Goal: Task Accomplishment & Management: Use online tool/utility

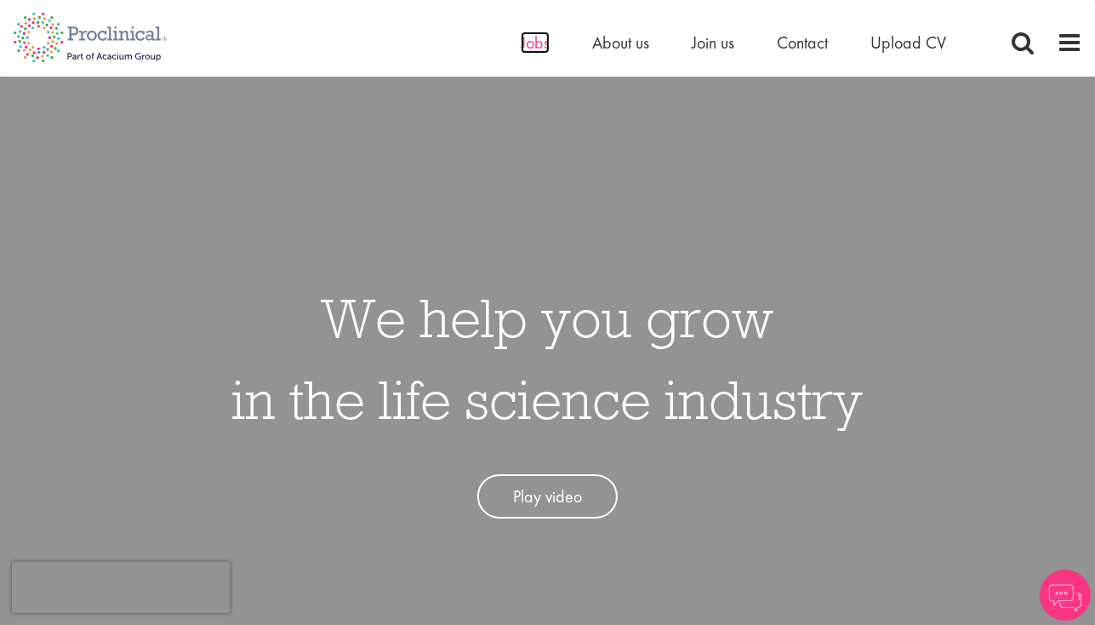
click at [539, 46] on span "Jobs" at bounding box center [535, 42] width 29 height 22
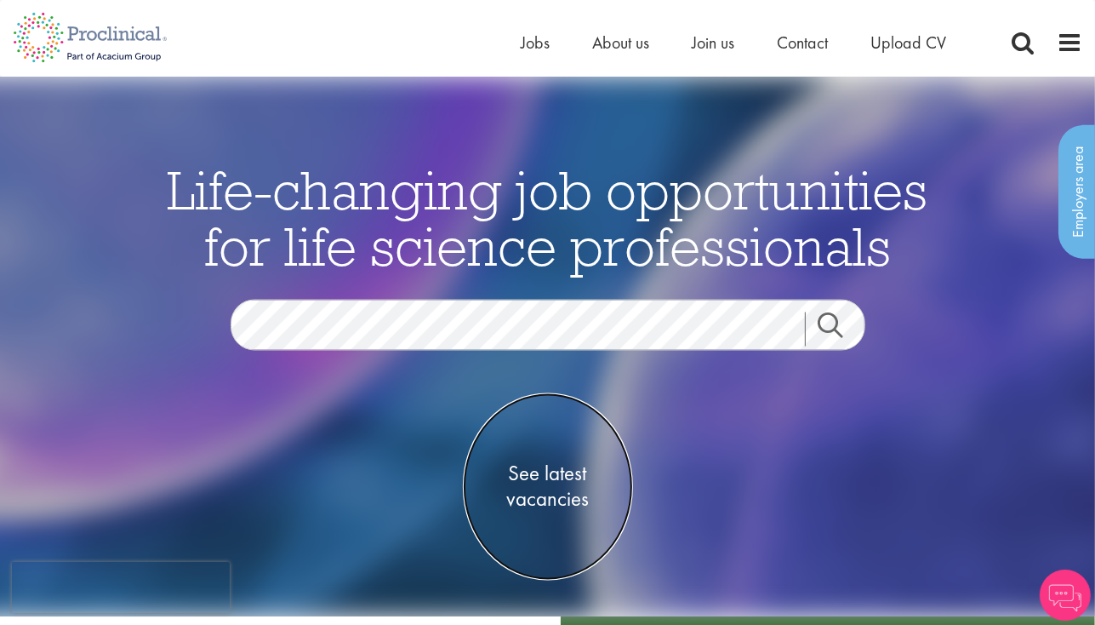
click at [567, 477] on span "See latest vacancies" at bounding box center [548, 485] width 170 height 51
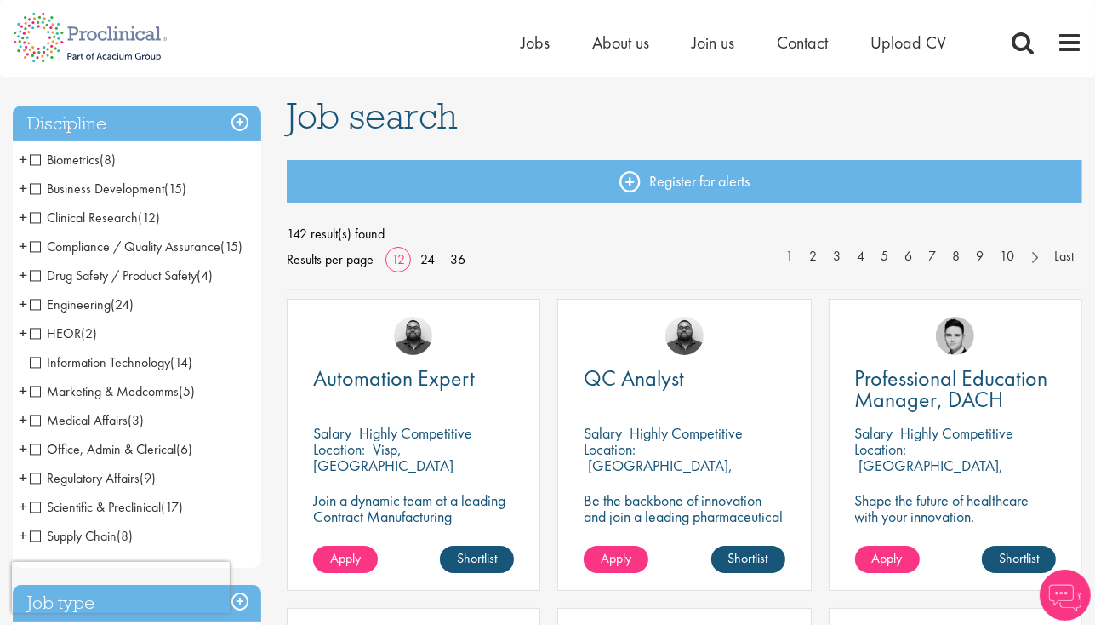
scroll to position [170, 0]
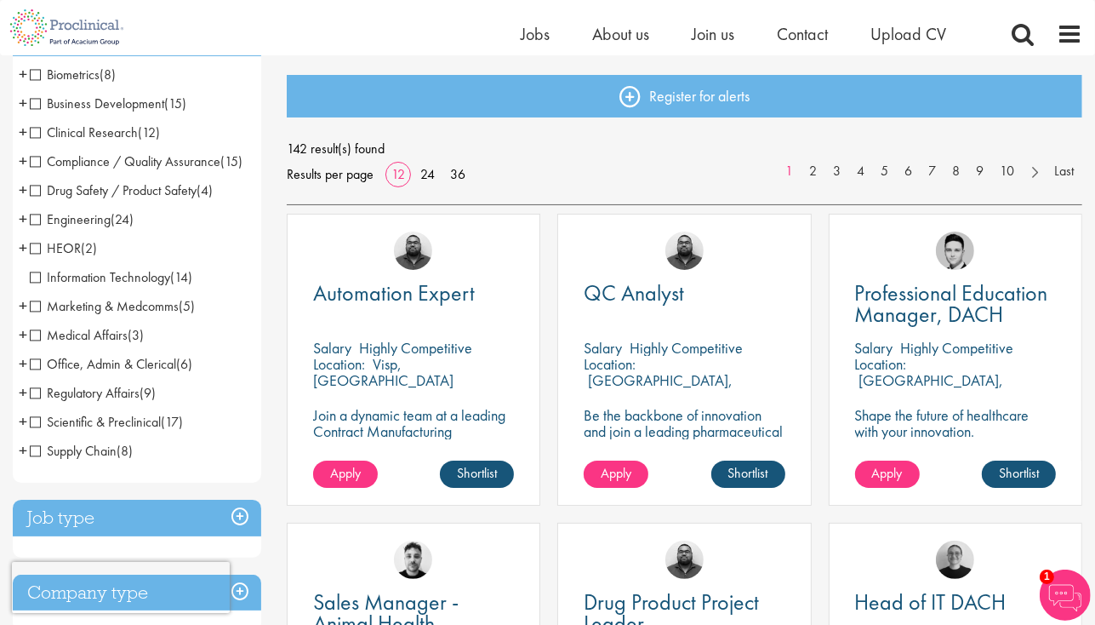
click at [38, 431] on span "Scientific & Preclinical" at bounding box center [95, 422] width 131 height 18
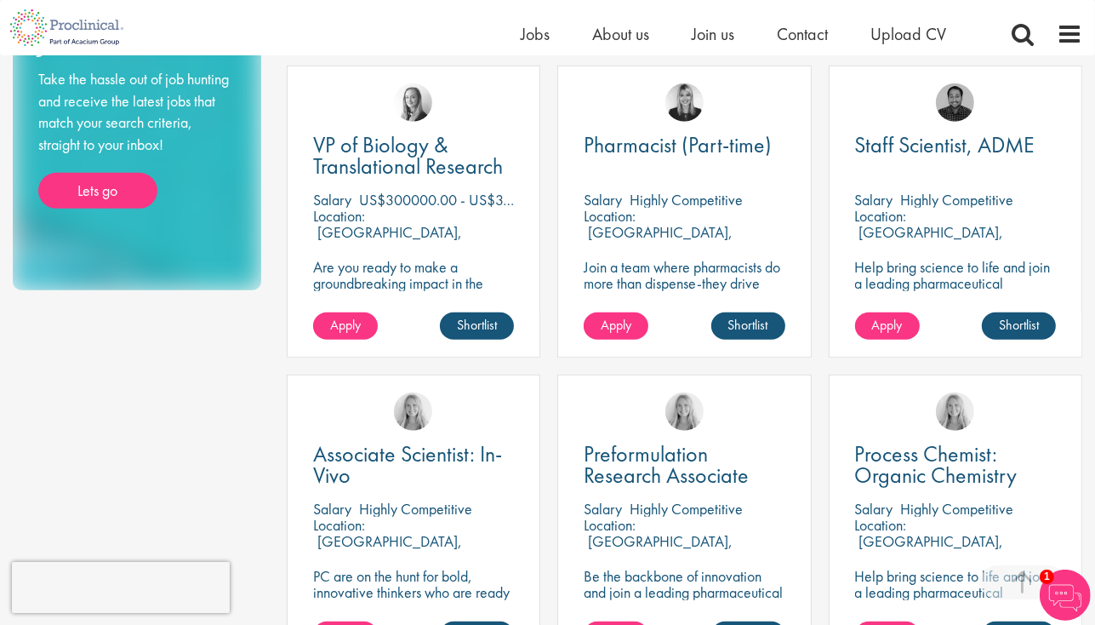
scroll to position [1191, 0]
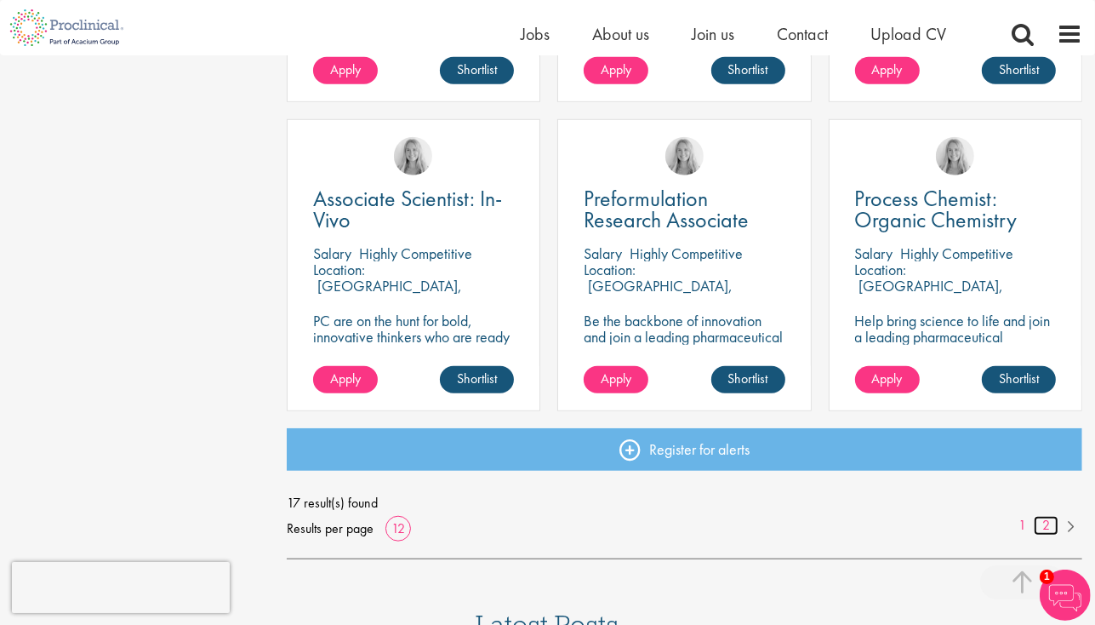
click at [1040, 527] on link "2" at bounding box center [1046, 526] width 25 height 20
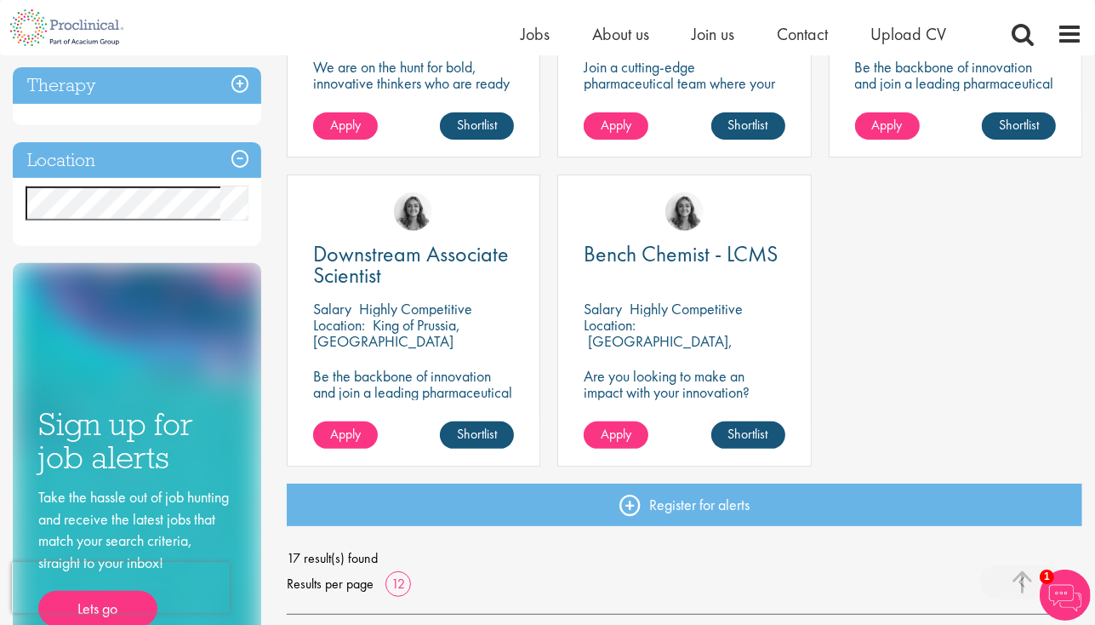
scroll to position [596, 0]
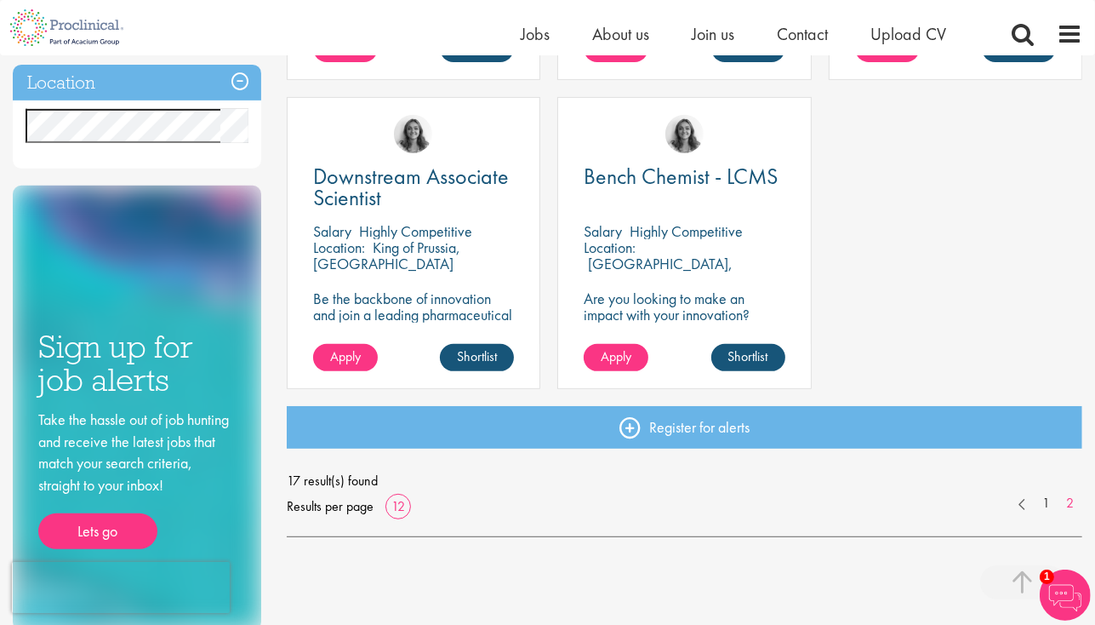
click at [1052, 590] on img at bounding box center [1065, 594] width 51 height 51
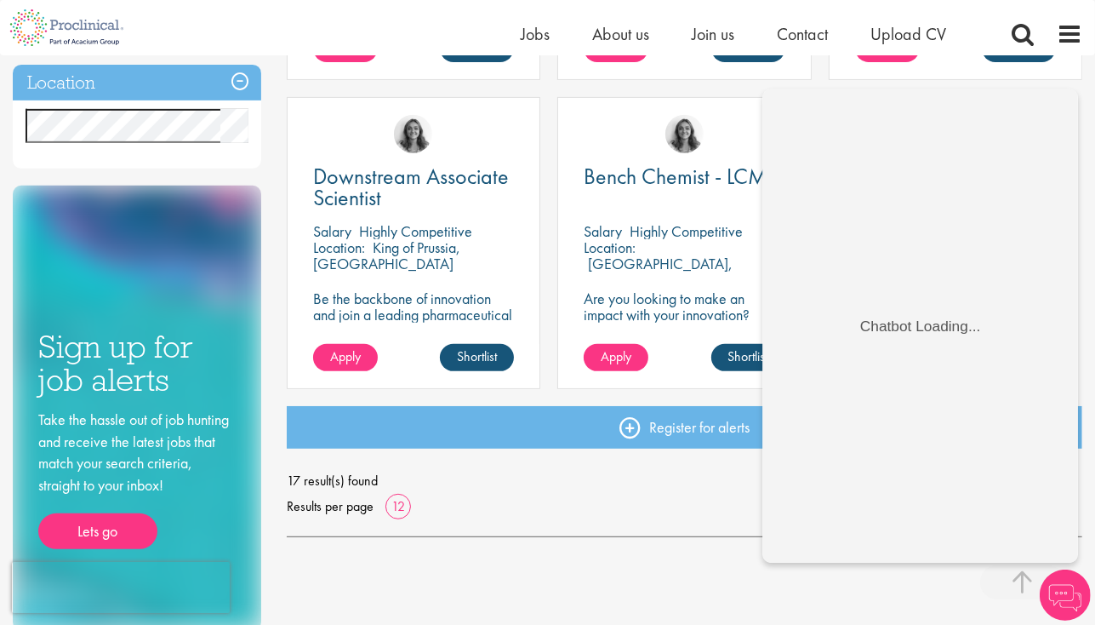
scroll to position [0, 0]
click at [619, 579] on div "Discipline Scientific & Preclinical (17) - + Senior/Director & VP (1) Analytica…" at bounding box center [547, 108] width 1095 height 1045
